Goal: Task Accomplishment & Management: Manage account settings

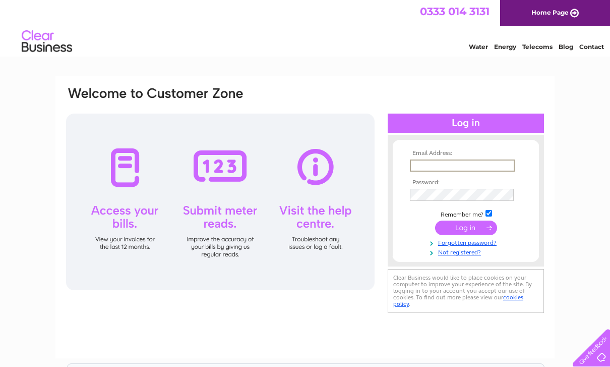
type input "jimtelford@ardfernschool.org.uk"
click at [466, 228] on input "submit" at bounding box center [466, 227] width 62 height 14
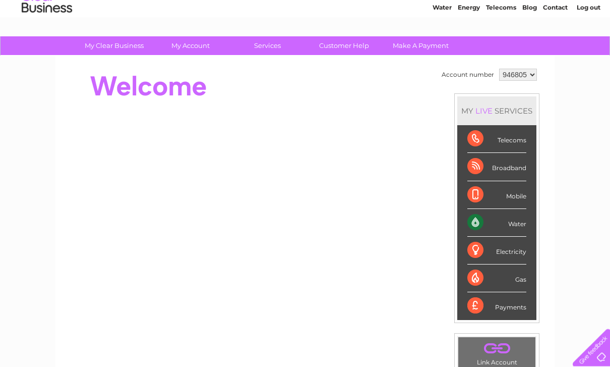
scroll to position [39, 0]
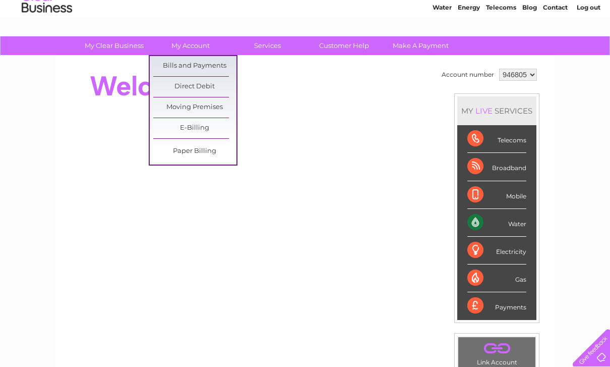
click at [199, 66] on link "Bills and Payments" at bounding box center [194, 66] width 83 height 20
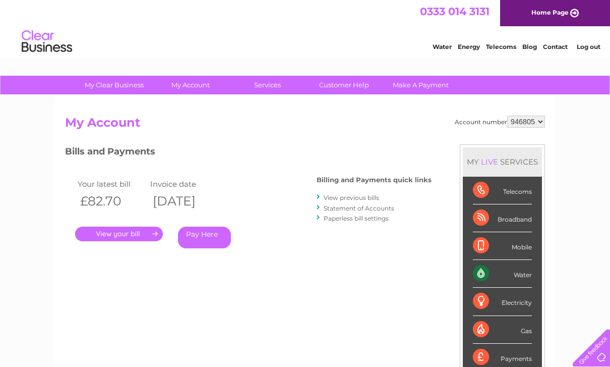
click at [121, 231] on link "." at bounding box center [119, 233] width 88 height 15
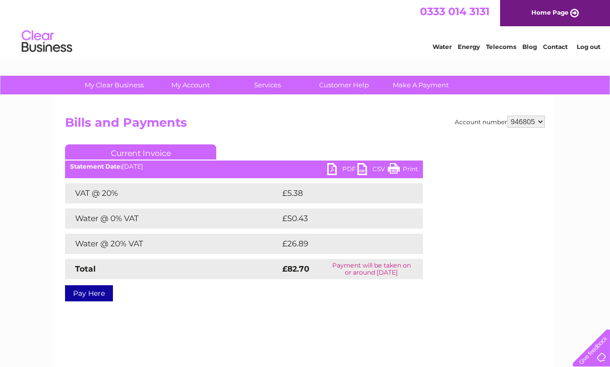
click at [336, 169] on link "PDF" at bounding box center [342, 170] width 30 height 15
click at [589, 47] on link "Log out" at bounding box center [589, 47] width 24 height 8
